Goal: Information Seeking & Learning: Understand process/instructions

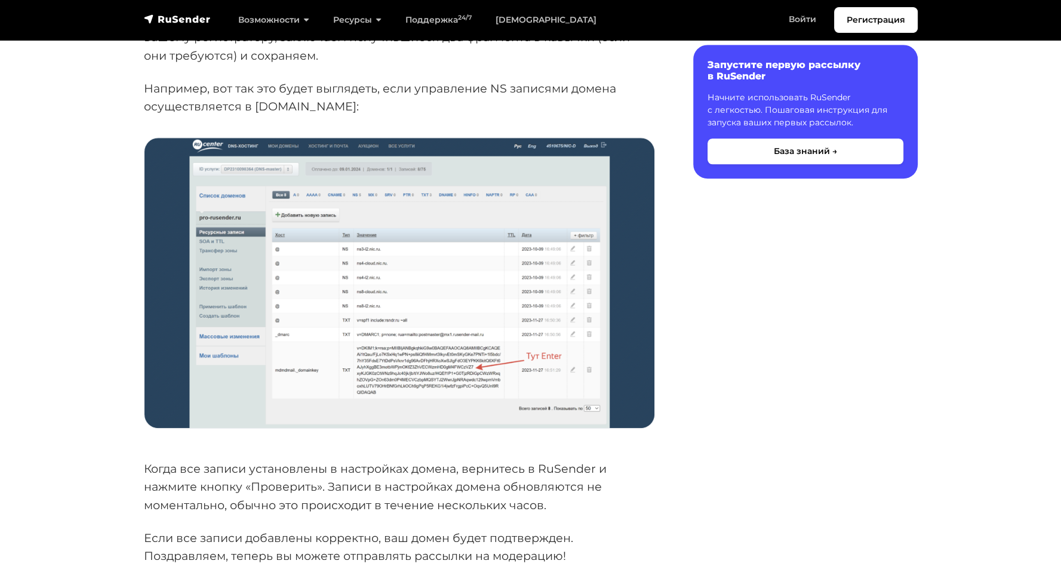
scroll to position [895, 0]
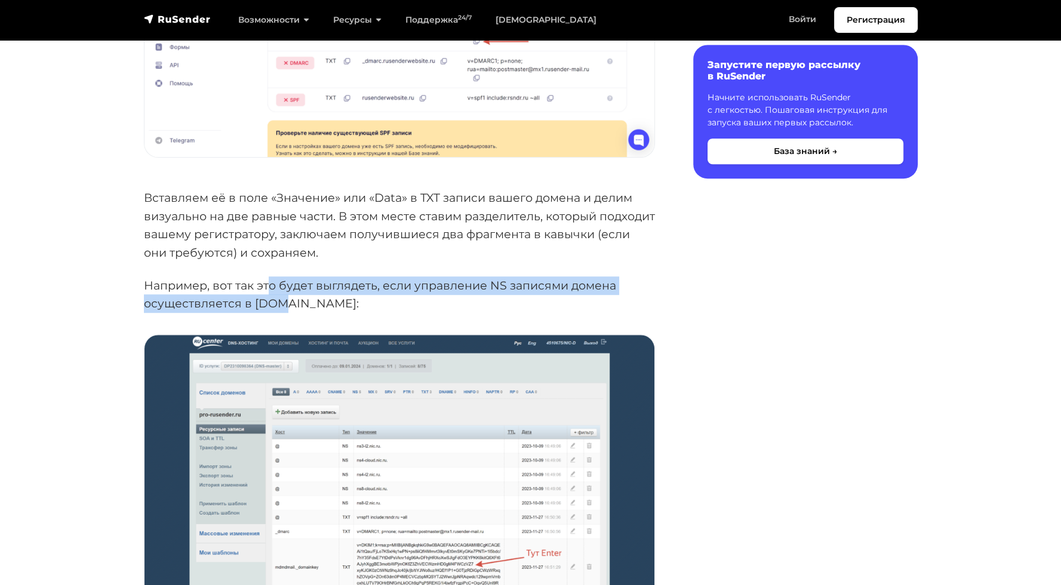
drag, startPoint x: 270, startPoint y: 282, endPoint x: 273, endPoint y: 295, distance: 14.0
click at [273, 295] on p "Например, вот так это будет выглядеть, если управление NS записями домена осуще…" at bounding box center [399, 294] width 511 height 36
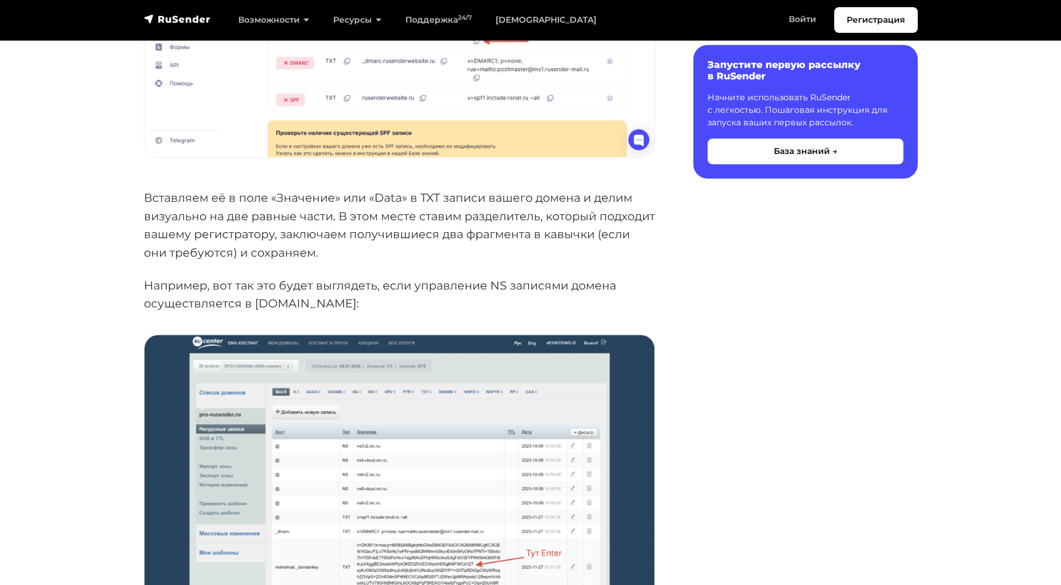
click at [280, 238] on p "Вставляем её в поле «Значение» или «Data» в TXT записи вашего домена и делим ви…" at bounding box center [399, 225] width 511 height 73
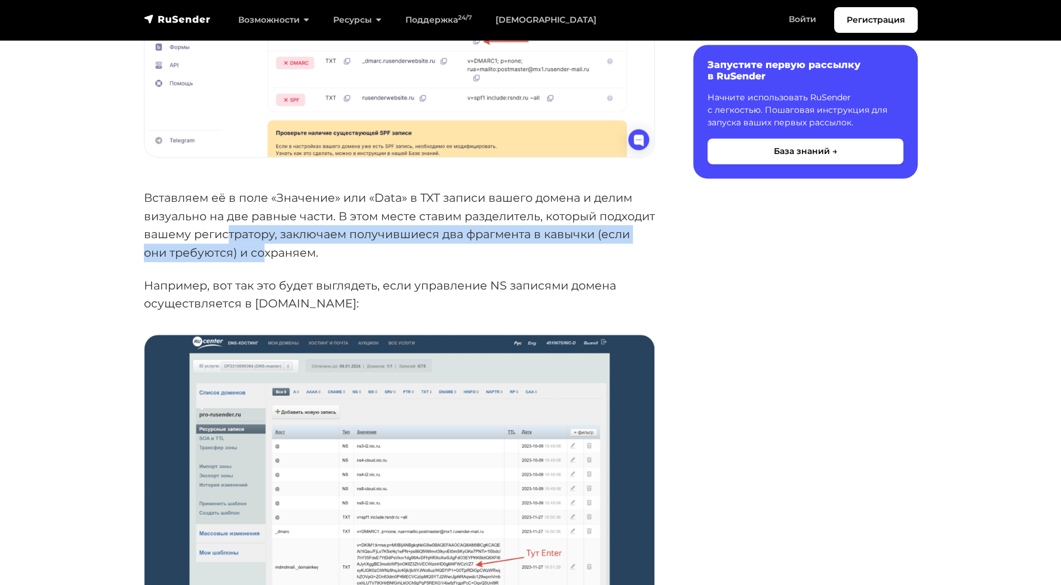
drag, startPoint x: 294, startPoint y: 233, endPoint x: 301, endPoint y: 249, distance: 17.4
click at [301, 248] on p "Вставляем её в поле «Значение» или «Data» в TXT записи вашего домена и делим ви…" at bounding box center [399, 225] width 511 height 73
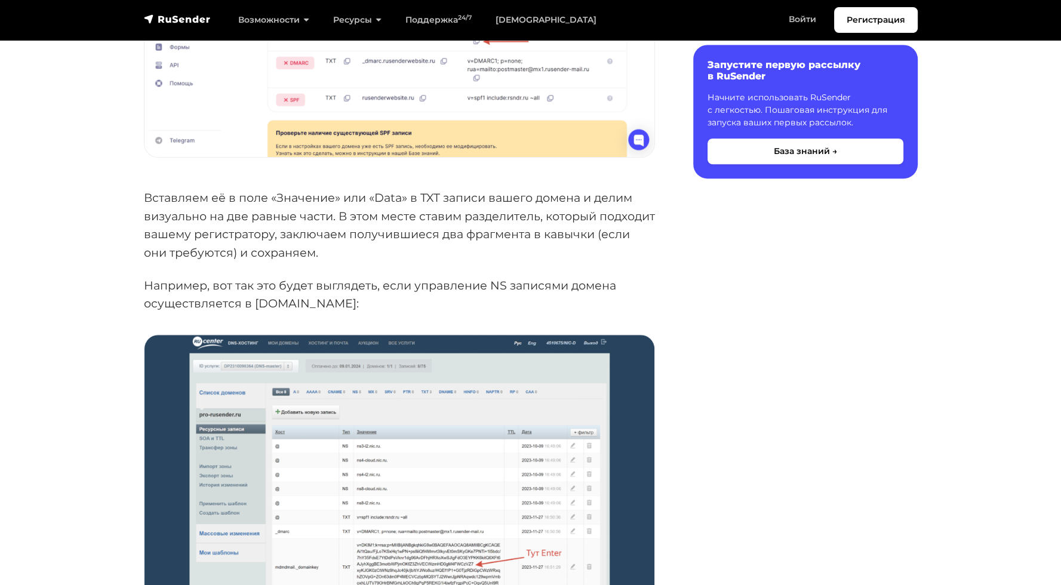
click at [300, 205] on p "Вставляем её в поле «Значение» или «Data» в TXT записи вашего домена и делим ви…" at bounding box center [399, 225] width 511 height 73
drag, startPoint x: 349, startPoint y: 210, endPoint x: 355, endPoint y: 232, distance: 22.3
click at [355, 229] on p "Вставляем её в поле «Значение» или «Data» в TXT записи вашего домена и делим ви…" at bounding box center [399, 225] width 511 height 73
click at [351, 196] on p "Вставляем её в поле «Значение» или «Data» в TXT записи вашего домена и делим ви…" at bounding box center [399, 225] width 511 height 73
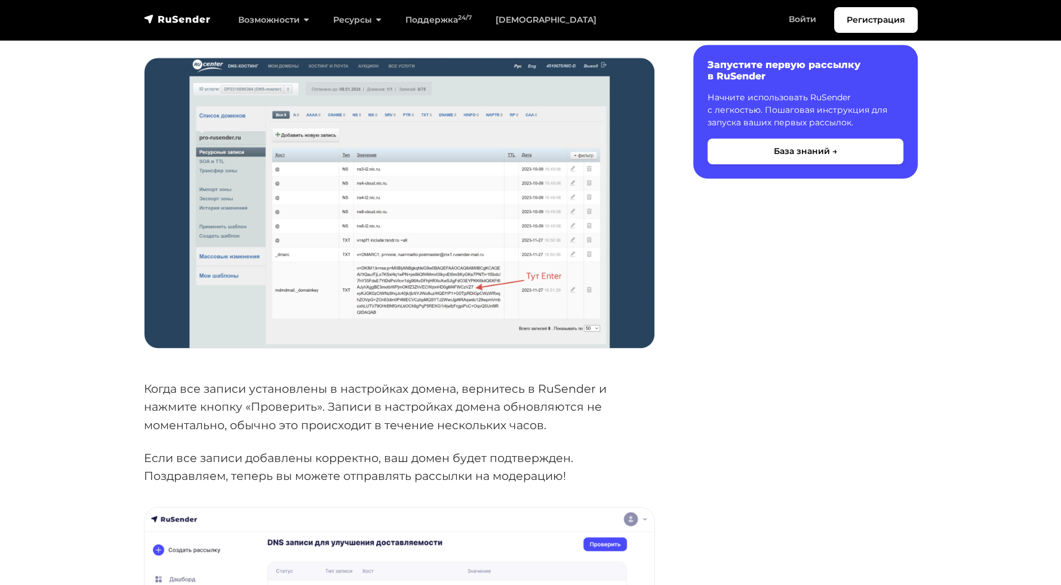
scroll to position [1172, 0]
